Goal: Transaction & Acquisition: Purchase product/service

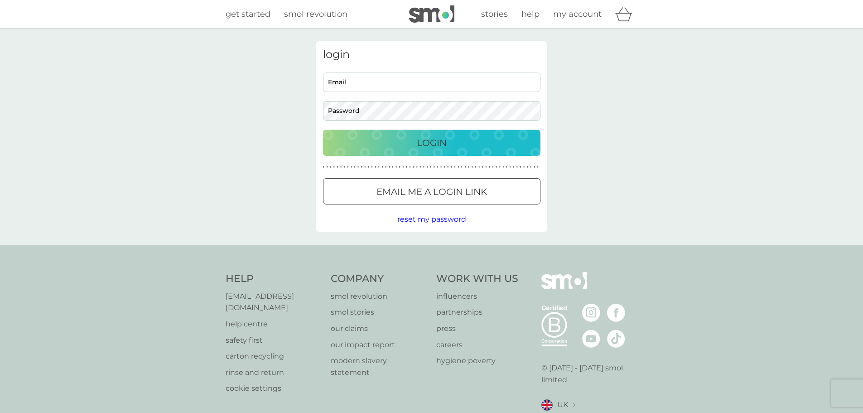
type input "[EMAIL_ADDRESS][DOMAIN_NAME]"
click at [397, 139] on div "Login" at bounding box center [431, 142] width 199 height 14
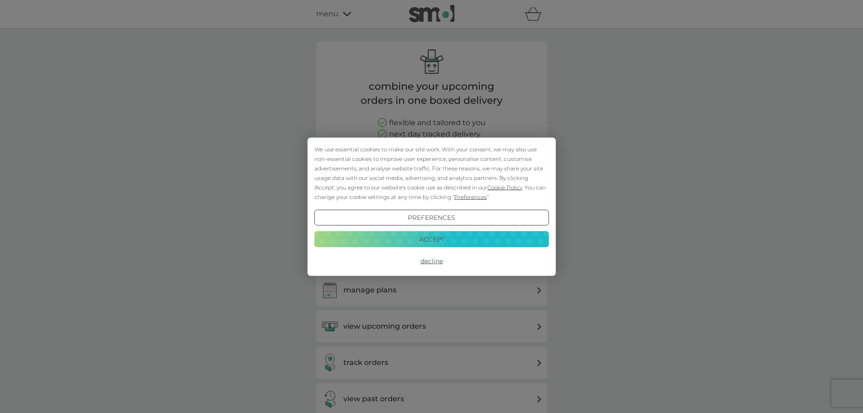
click at [427, 259] on button "Decline" at bounding box center [431, 261] width 235 height 16
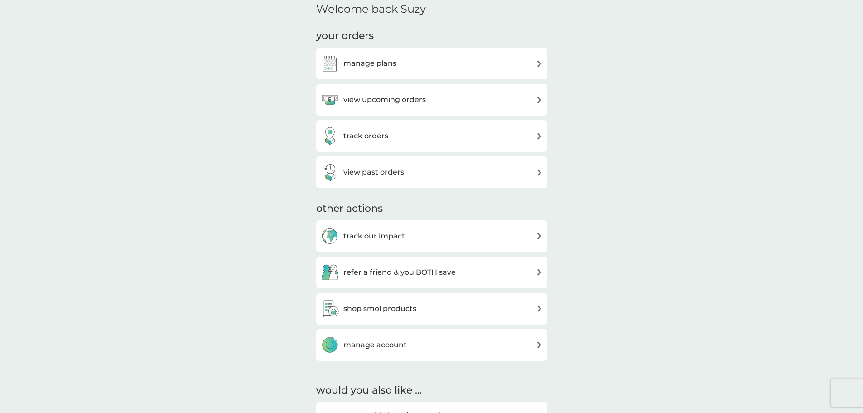
scroll to position [362, 0]
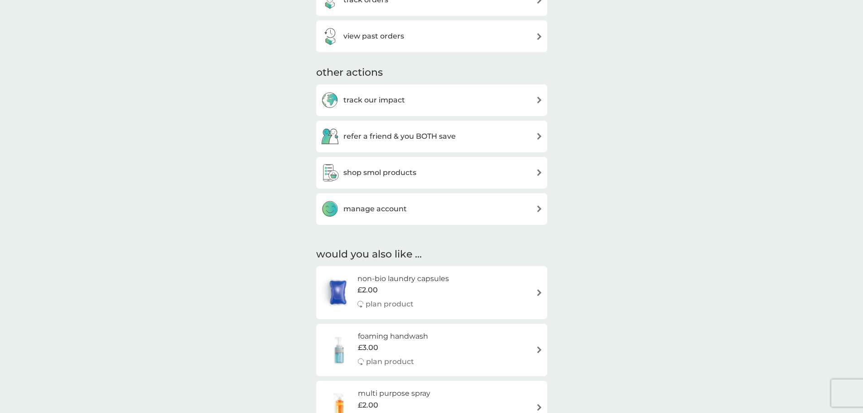
click at [385, 279] on h6 "non-bio laundry capsules" at bounding box center [402, 279] width 91 height 12
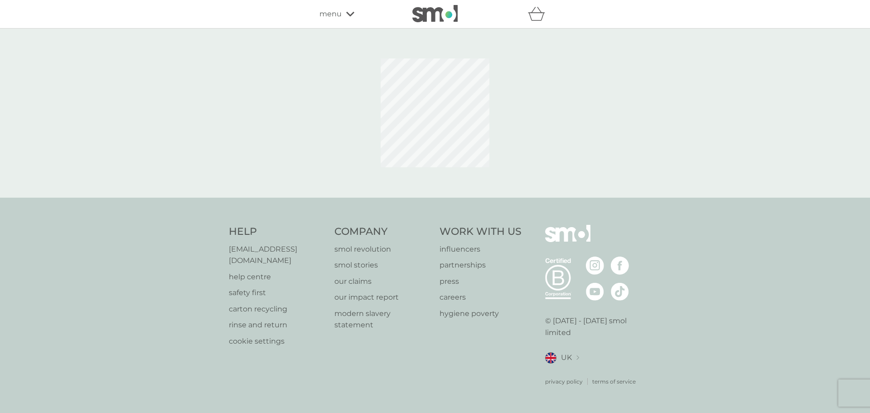
select select "42"
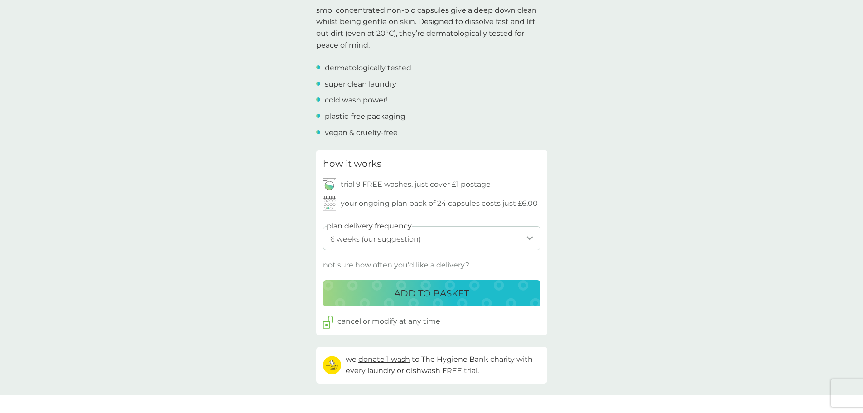
scroll to position [317, 0]
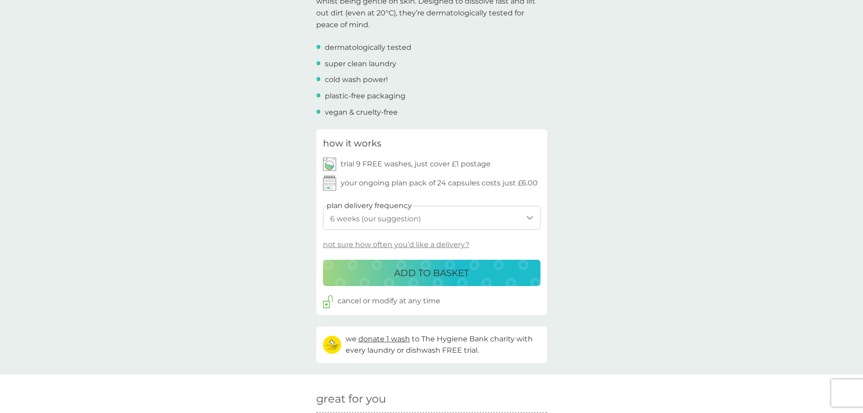
click at [448, 242] on p "not sure how often you’d like a delivery?" at bounding box center [396, 245] width 146 height 12
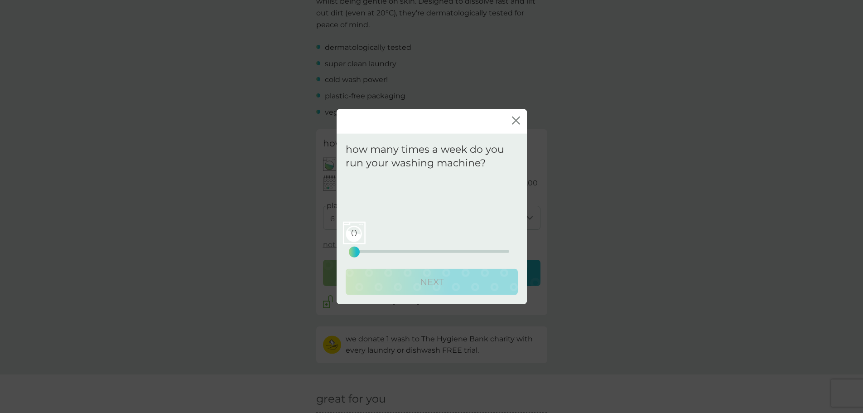
click at [518, 119] on icon "close" at bounding box center [516, 120] width 8 height 8
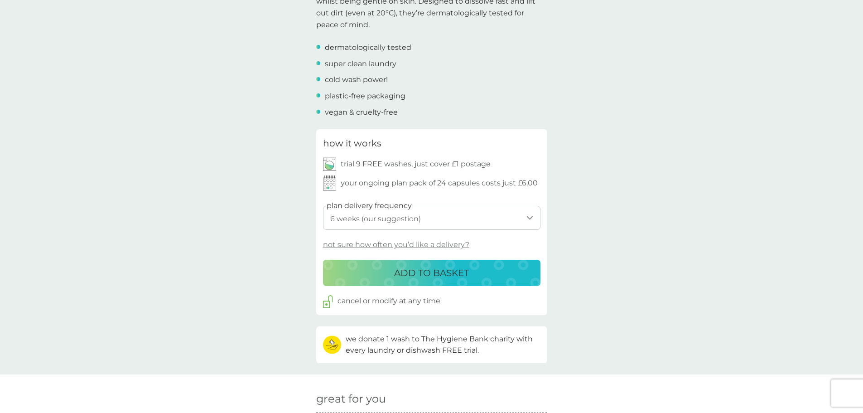
click at [529, 217] on select "1 week 2 weeks 3 weeks 4 weeks 5 weeks 6 weeks (our suggestion) 7 weeks 8 weeks…" at bounding box center [431, 218] width 217 height 24
click at [628, 183] on div "back Ease of ordering I love the smell the non-bio leaves on our clothes. - Liz…" at bounding box center [431, 327] width 863 height 1207
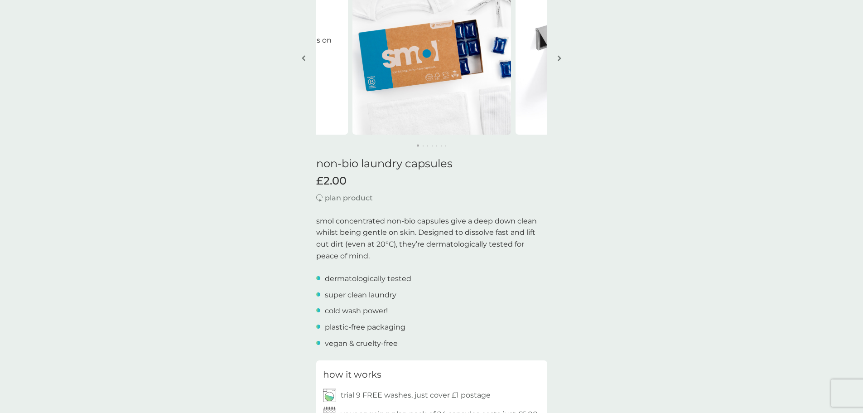
scroll to position [0, 0]
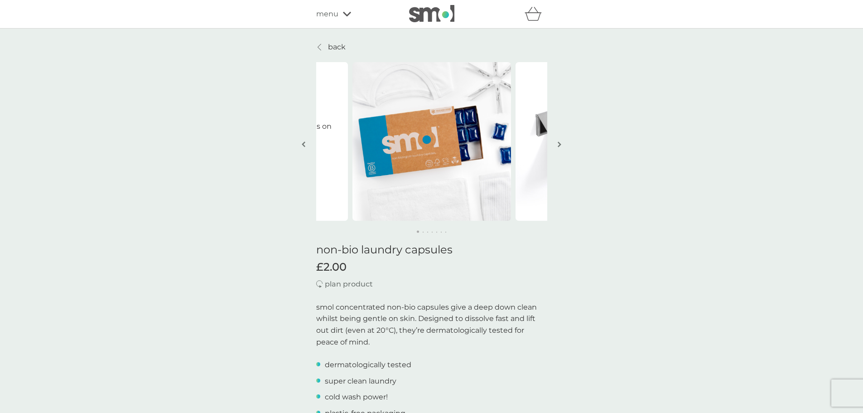
click at [557, 141] on button "button" at bounding box center [559, 144] width 7 height 45
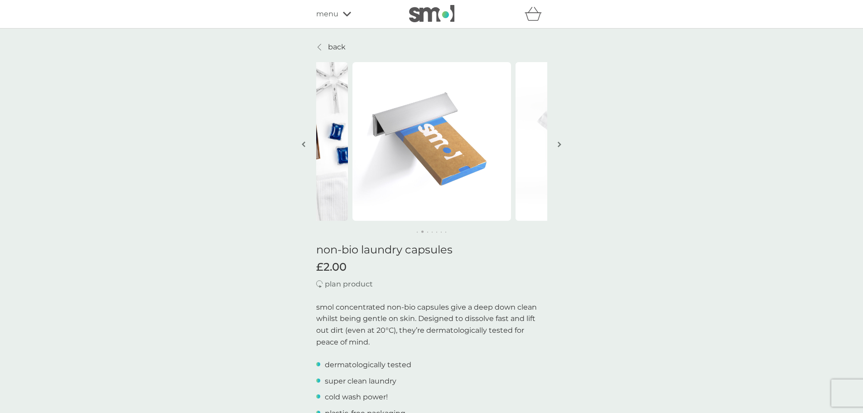
click at [557, 141] on button "button" at bounding box center [559, 144] width 7 height 45
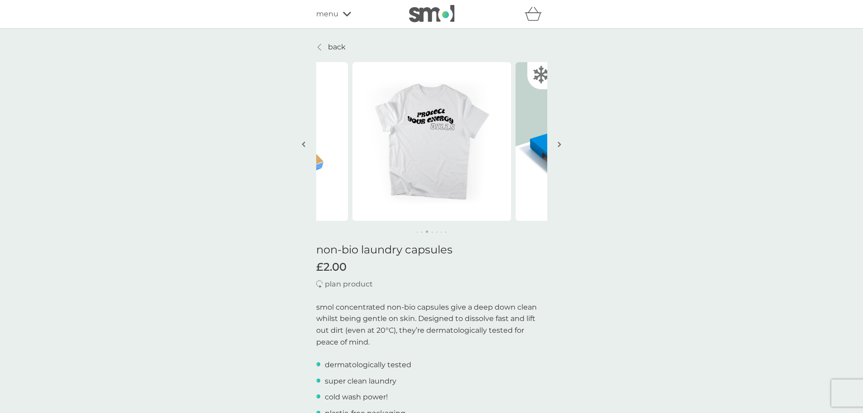
click at [557, 141] on button "button" at bounding box center [559, 144] width 7 height 45
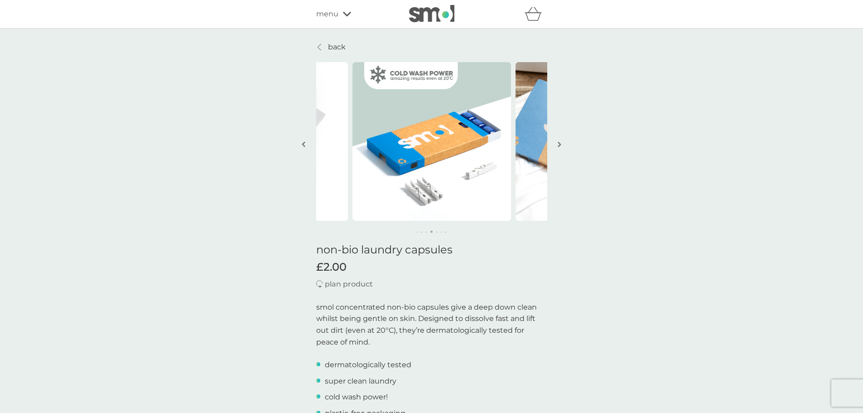
click at [339, 43] on p "back" at bounding box center [337, 47] width 18 height 12
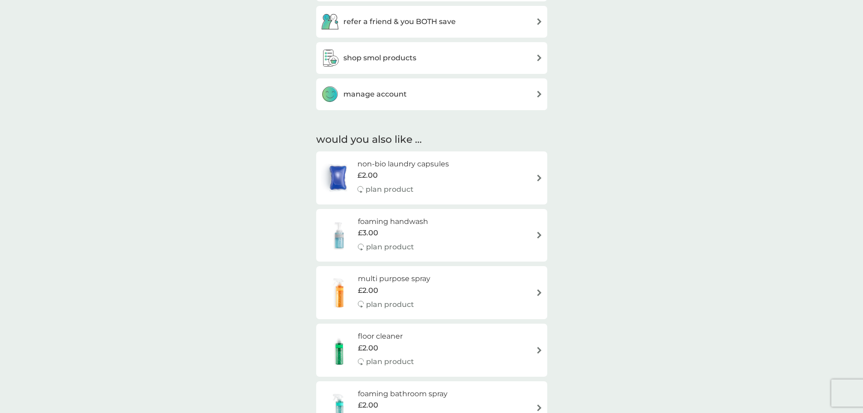
scroll to position [498, 0]
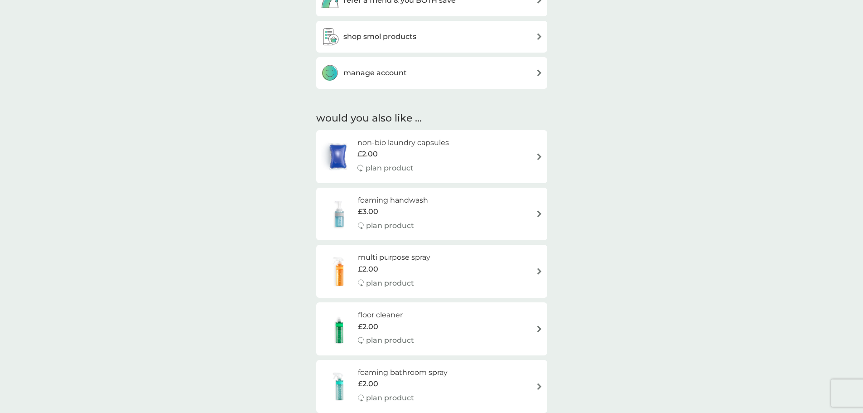
click at [383, 38] on h3 "shop smol products" at bounding box center [379, 37] width 73 height 12
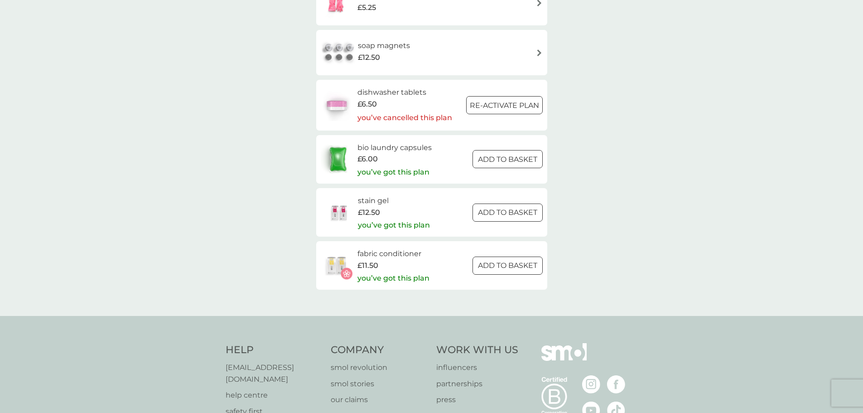
scroll to position [1313, 0]
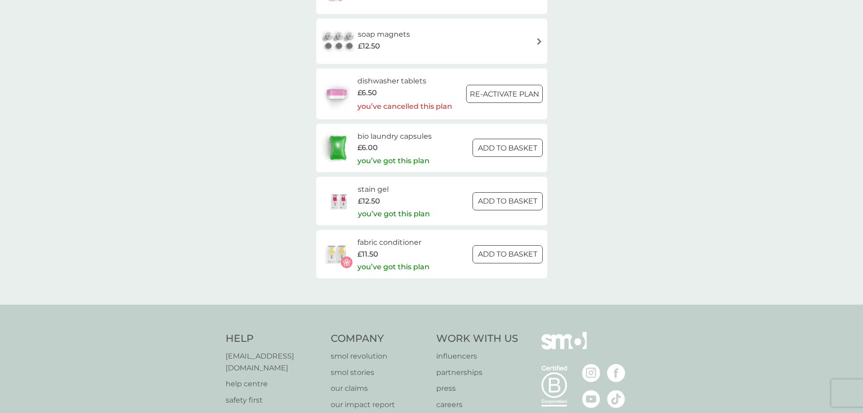
click at [386, 264] on p "you’ve got this plan" at bounding box center [393, 267] width 72 height 12
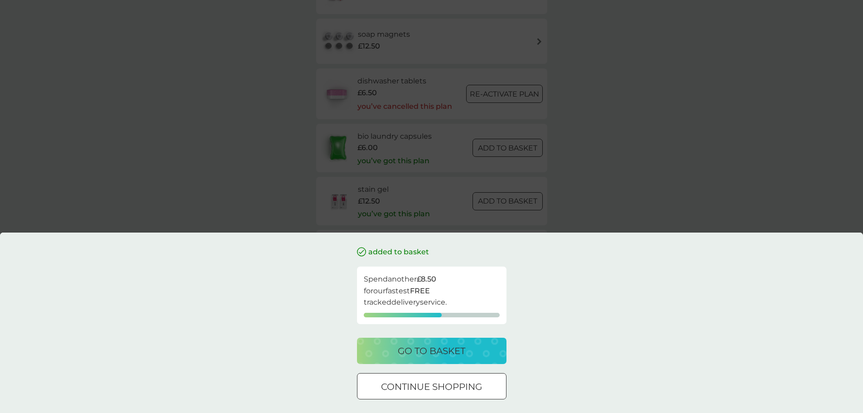
click at [479, 353] on div "go to basket" at bounding box center [431, 350] width 131 height 14
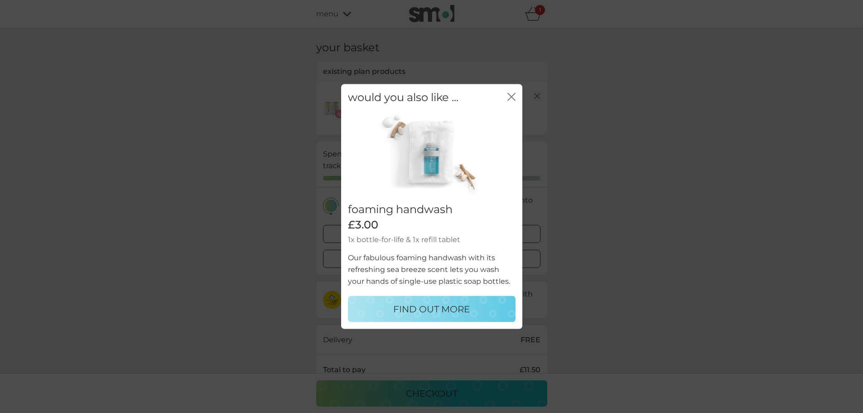
click at [514, 97] on icon "close" at bounding box center [511, 96] width 8 height 8
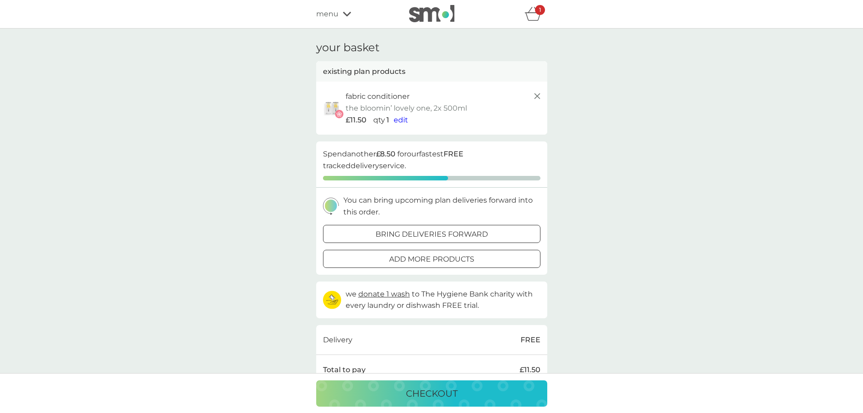
click at [404, 121] on span "edit" at bounding box center [401, 119] width 14 height 9
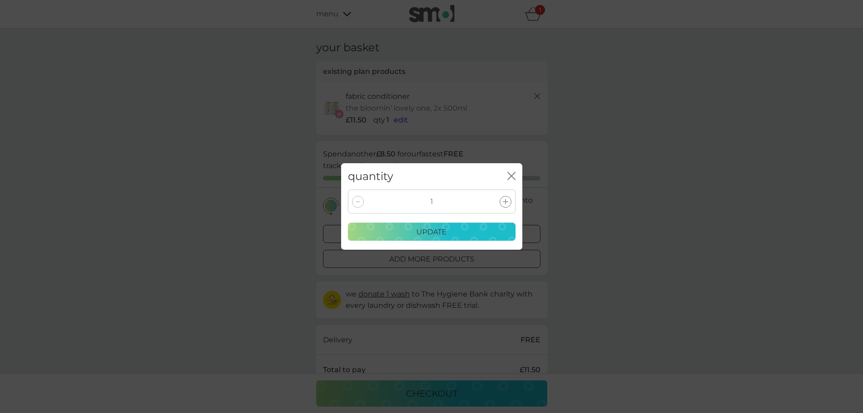
click at [356, 203] on div at bounding box center [358, 202] width 12 height 12
click at [512, 178] on icon "close" at bounding box center [511, 176] width 8 height 8
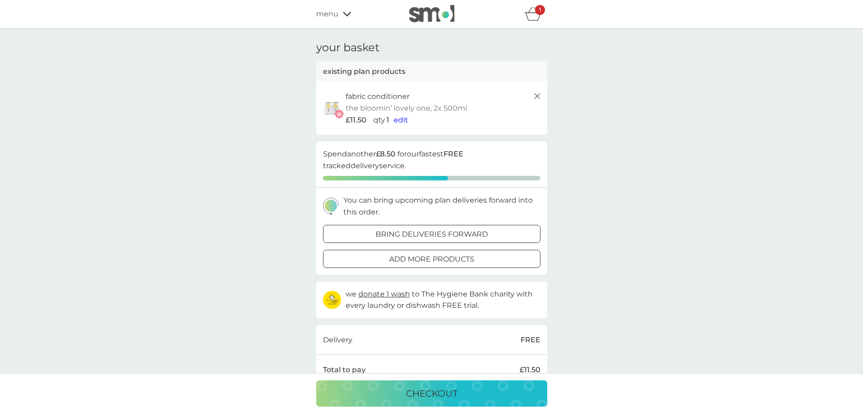
click at [538, 94] on icon at bounding box center [537, 96] width 11 height 11
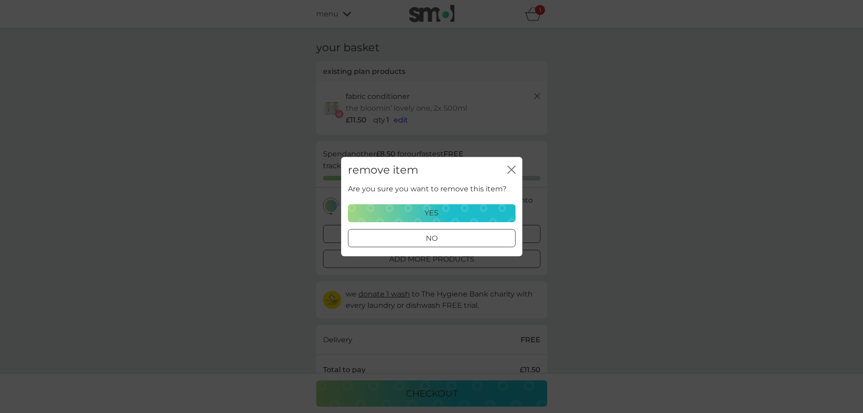
click at [472, 212] on div "yes" at bounding box center [432, 213] width 156 height 12
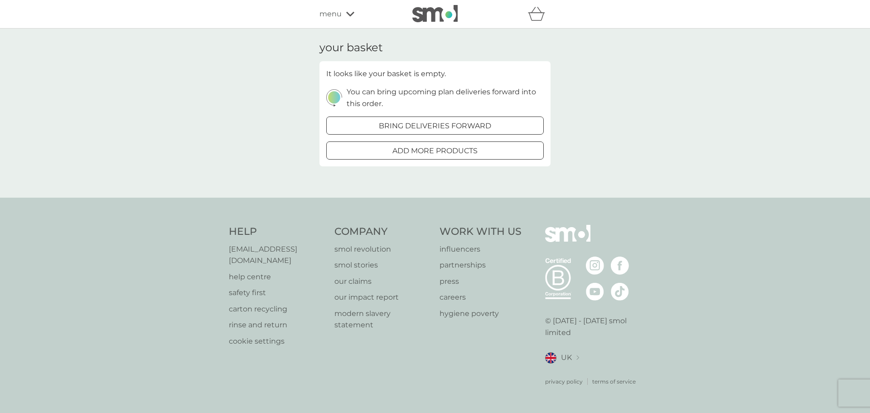
click at [331, 17] on span "menu" at bounding box center [330, 14] width 22 height 12
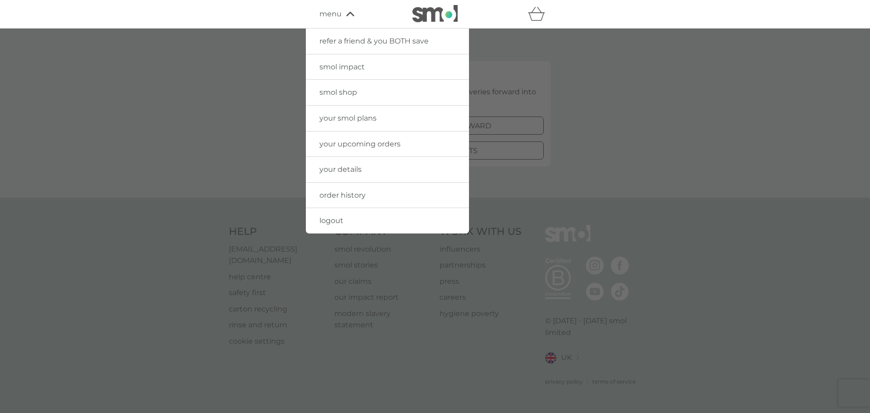
click at [337, 118] on span "your smol plans" at bounding box center [347, 118] width 57 height 9
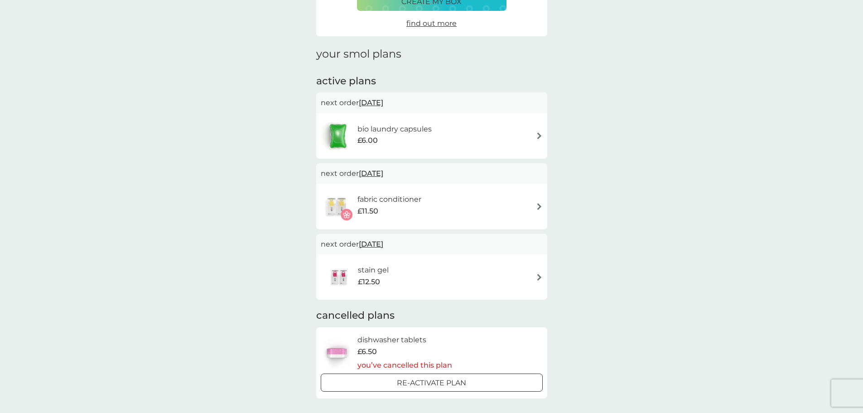
scroll to position [91, 0]
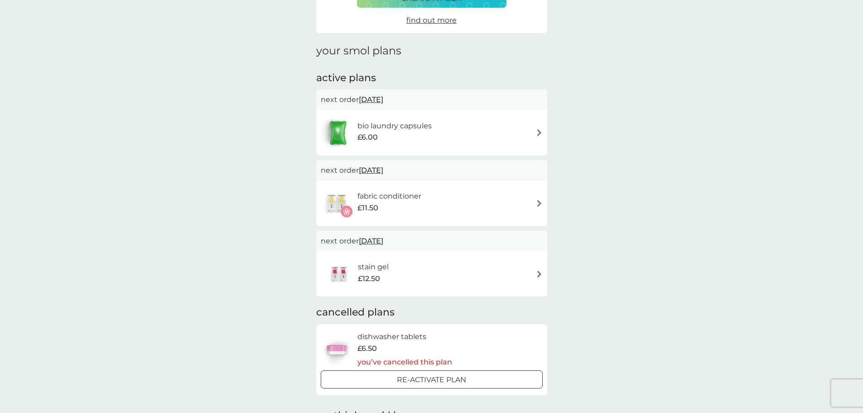
click at [538, 202] on img at bounding box center [539, 203] width 7 height 7
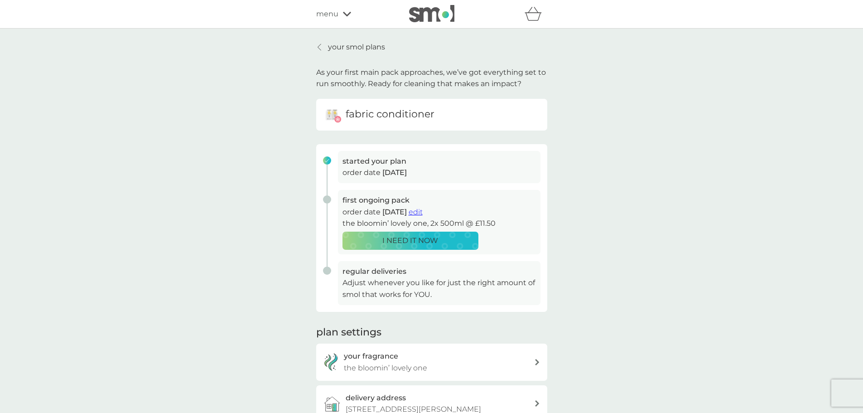
scroll to position [136, 0]
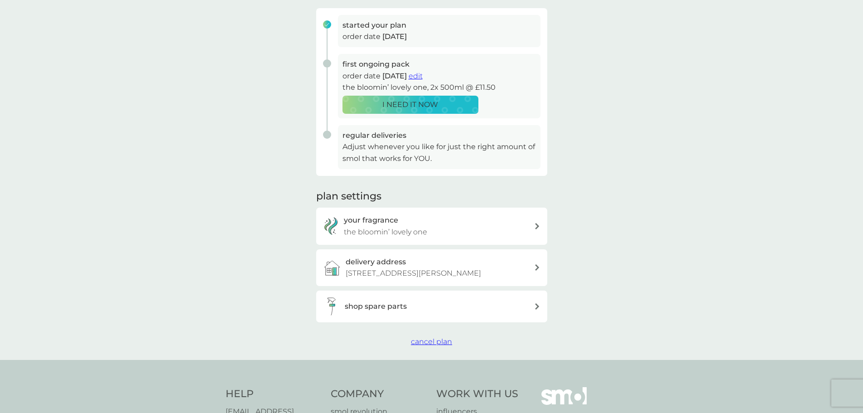
click at [442, 344] on span "cancel plan" at bounding box center [431, 341] width 41 height 9
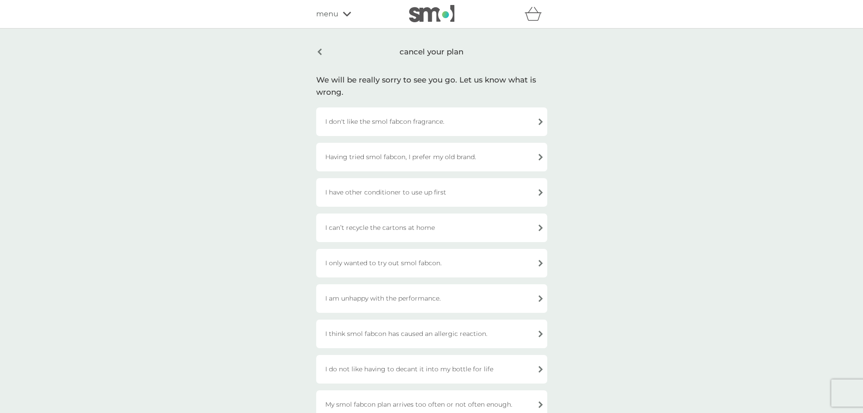
click at [410, 154] on div "Having tried smol fabcon, I prefer my old brand." at bounding box center [431, 157] width 231 height 29
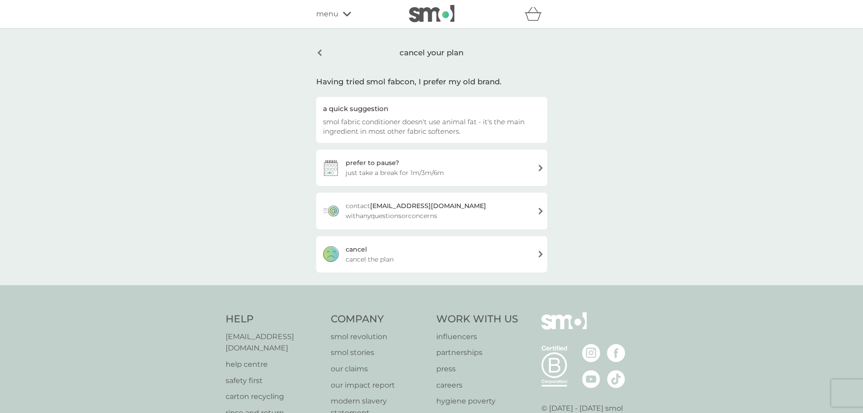
click at [387, 254] on span "cancel the plan" at bounding box center [370, 259] width 48 height 10
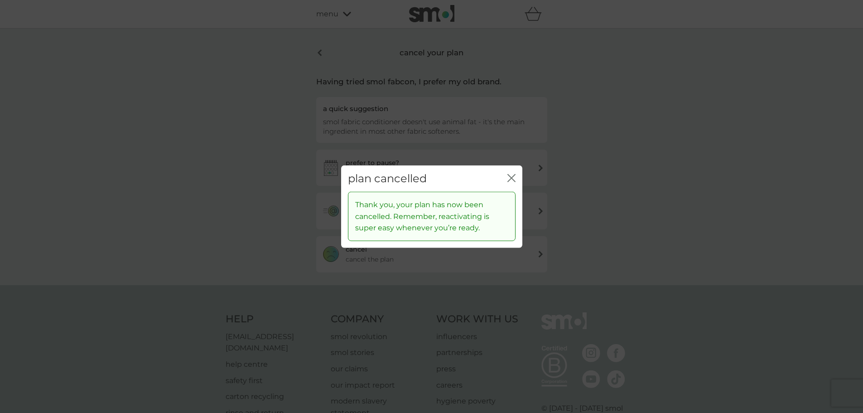
click at [512, 175] on icon "close" at bounding box center [511, 177] width 8 height 8
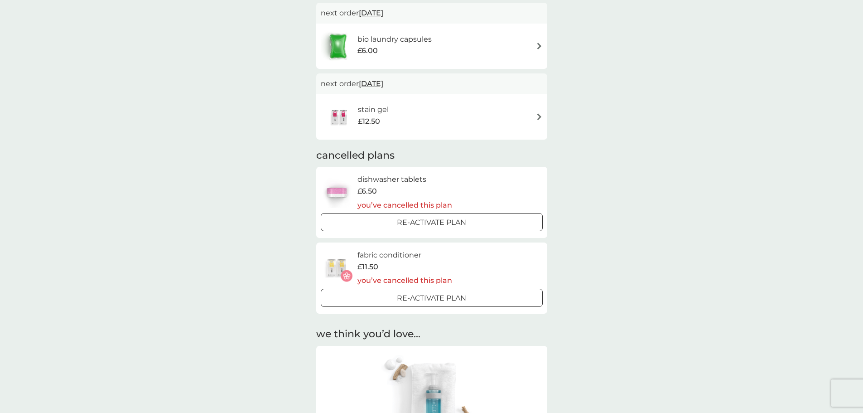
scroll to position [181, 0]
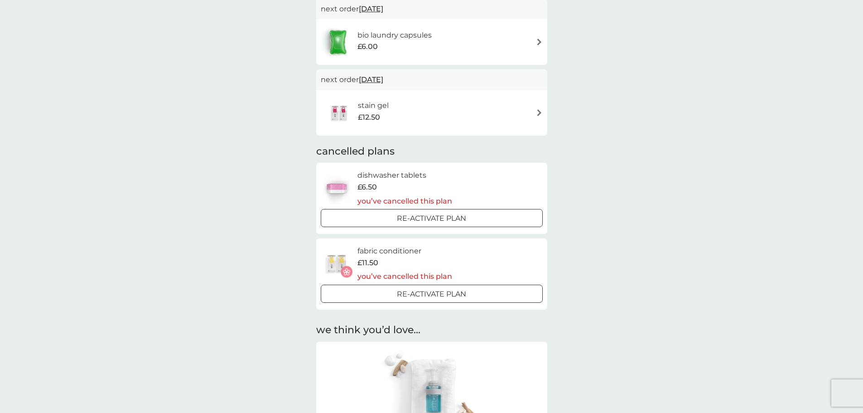
click at [380, 110] on h6 "stain gel" at bounding box center [373, 106] width 31 height 12
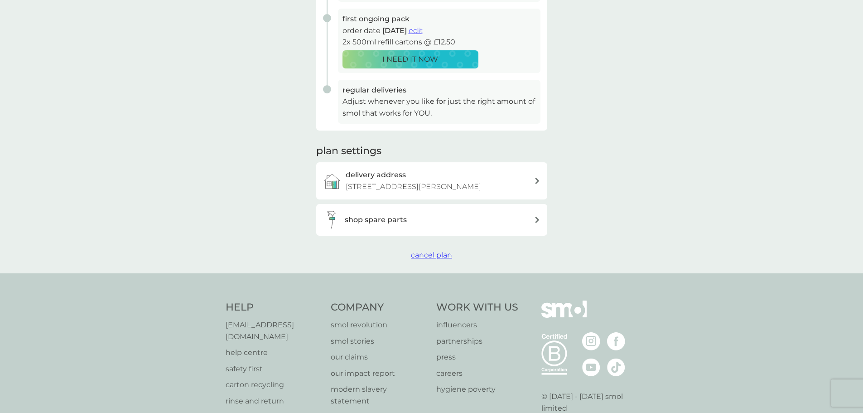
scroll to position [245, 0]
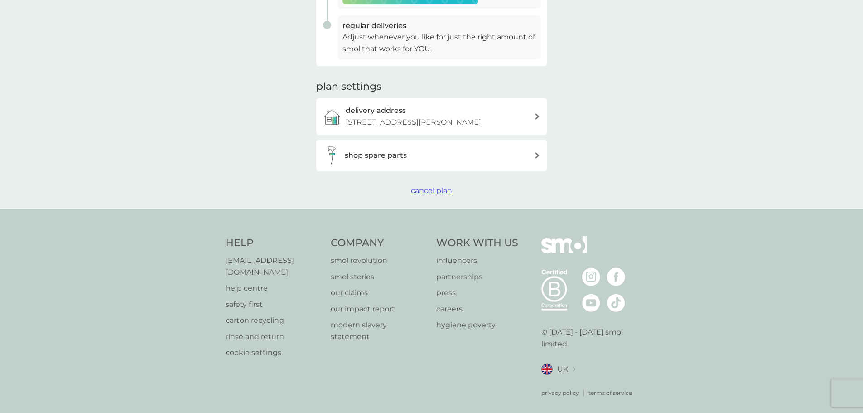
click at [423, 192] on span "cancel plan" at bounding box center [431, 190] width 41 height 9
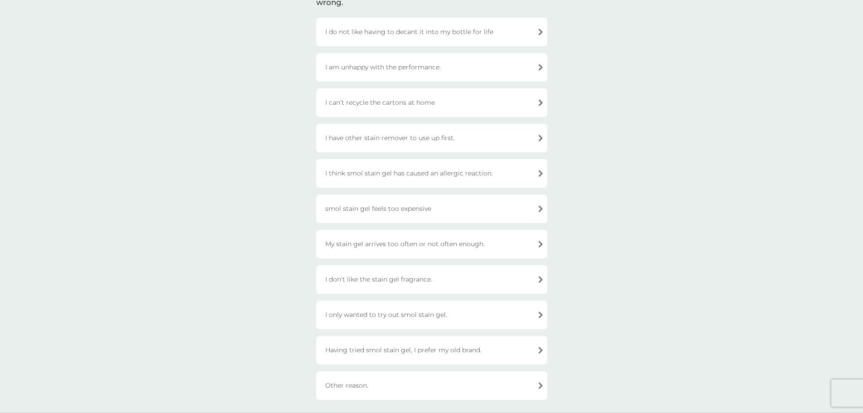
scroll to position [91, 0]
click at [407, 312] on div "I only wanted to try out smol stain gel." at bounding box center [431, 313] width 231 height 29
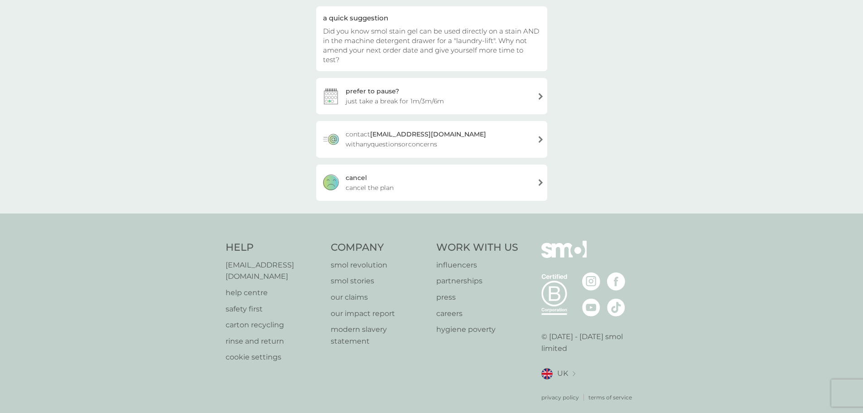
scroll to position [86, 0]
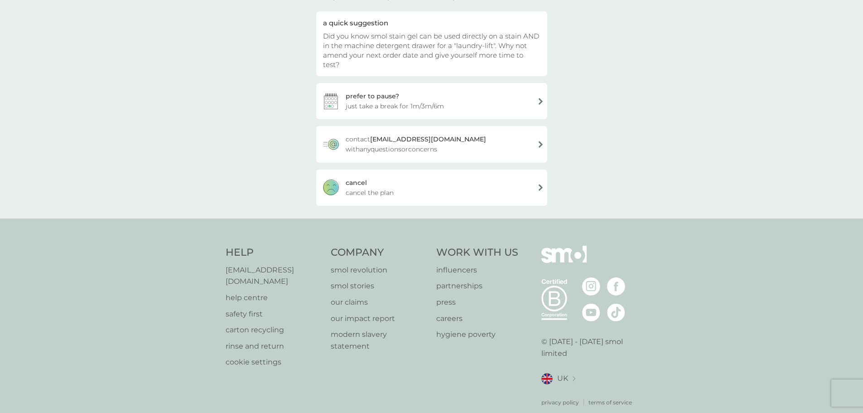
click at [374, 188] on span "cancel the plan" at bounding box center [370, 193] width 48 height 10
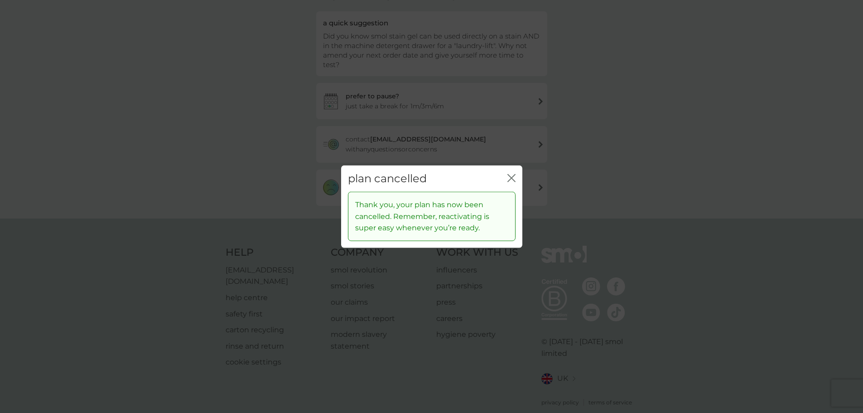
click at [510, 179] on icon "close" at bounding box center [511, 177] width 8 height 8
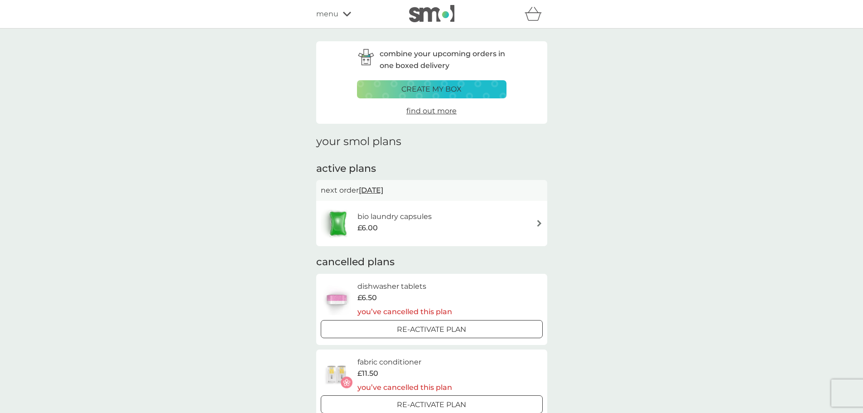
click at [339, 19] on div "menu" at bounding box center [354, 14] width 77 height 12
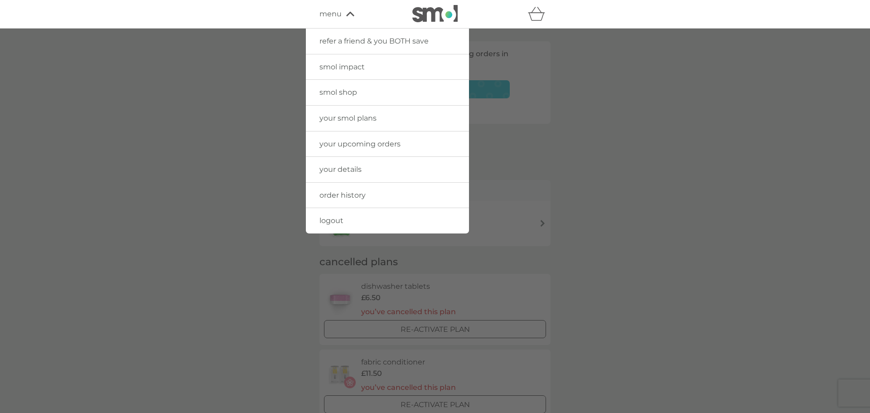
click at [340, 91] on span "smol shop" at bounding box center [338, 92] width 38 height 9
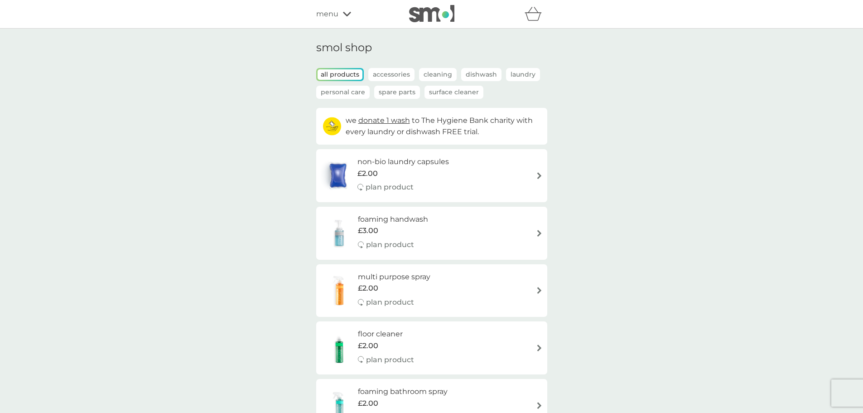
click at [373, 170] on span "£2.00" at bounding box center [367, 174] width 20 height 12
select select "42"
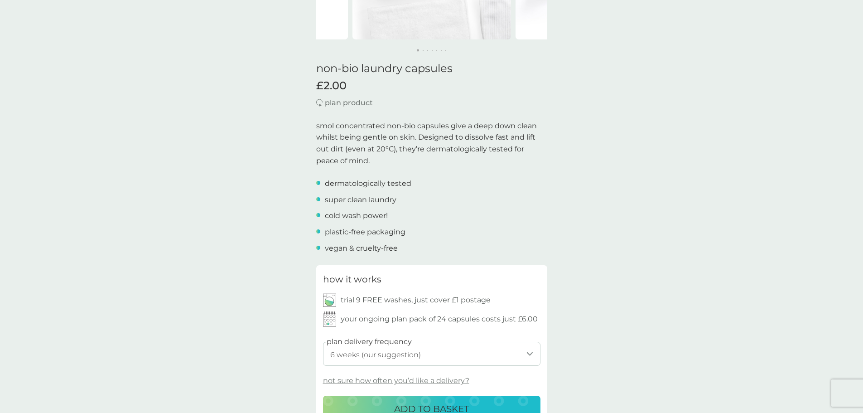
scroll to position [272, 0]
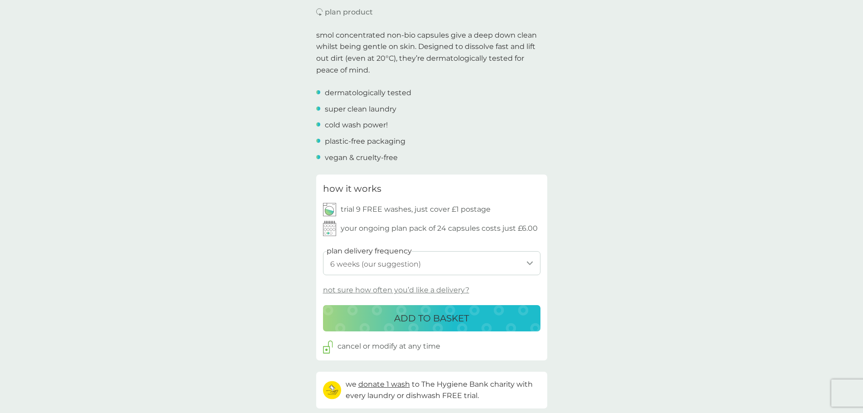
click at [425, 316] on p "ADD TO BASKET" at bounding box center [431, 318] width 75 height 14
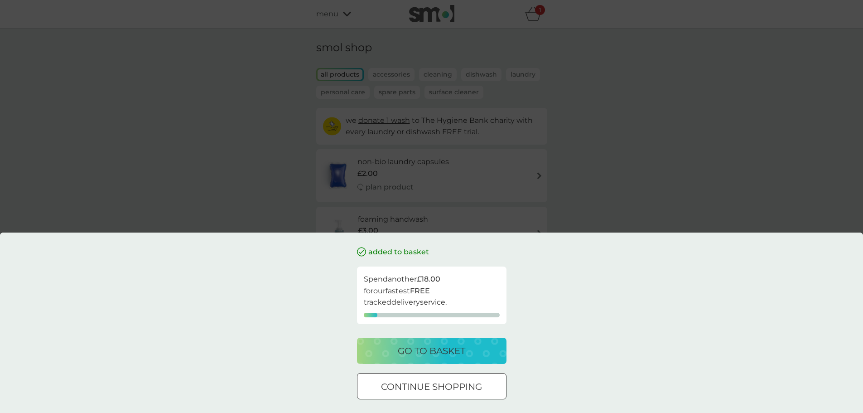
click at [427, 355] on p "go to basket" at bounding box center [431, 350] width 67 height 14
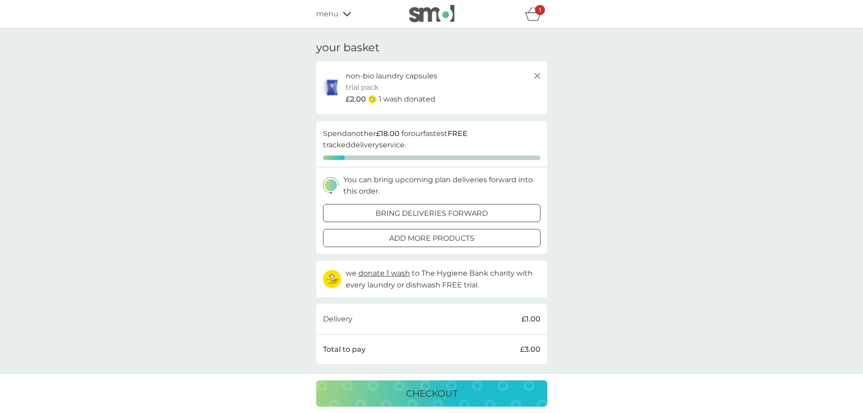
click at [427, 392] on p "checkout" at bounding box center [432, 393] width 52 height 14
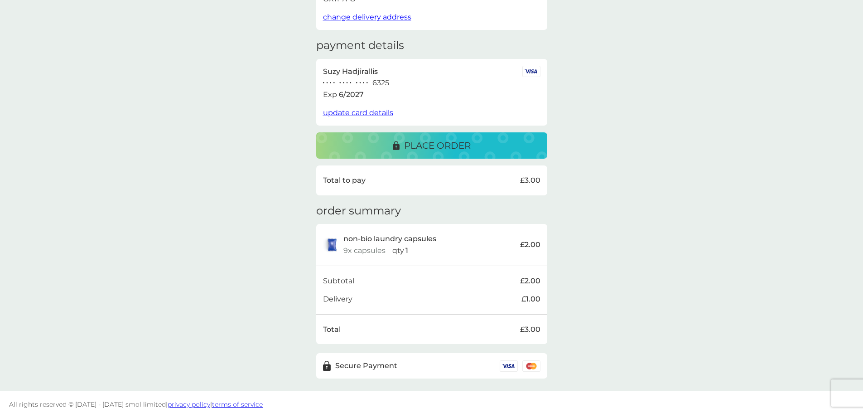
scroll to position [114, 0]
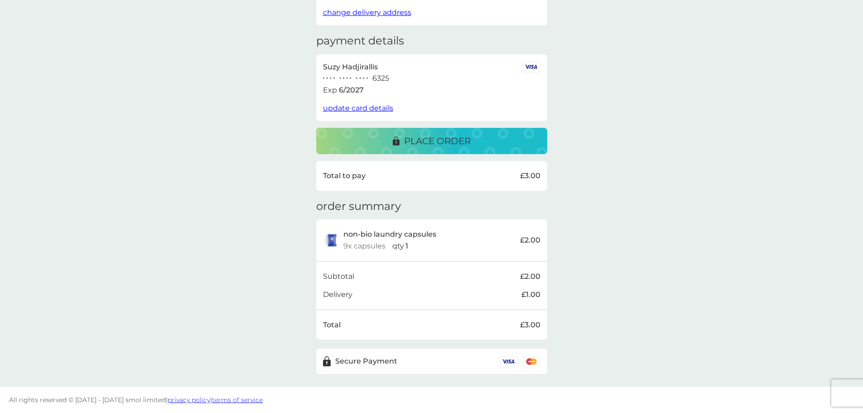
click at [433, 140] on p "place order" at bounding box center [437, 141] width 67 height 14
